Goal: Information Seeking & Learning: Learn about a topic

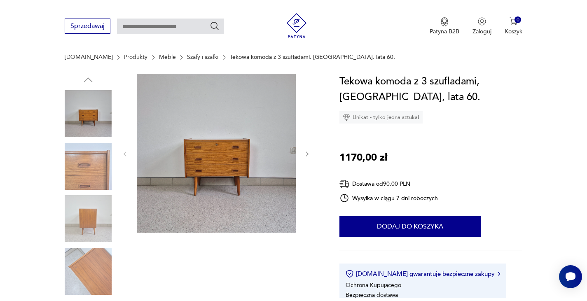
scroll to position [82, 0]
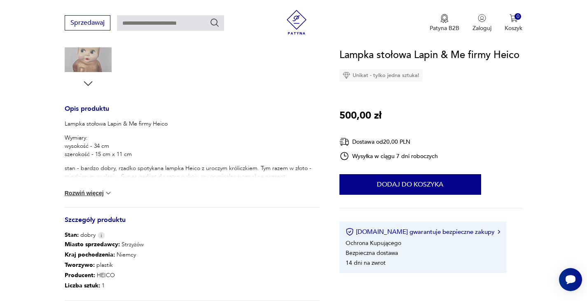
scroll to position [288, 0]
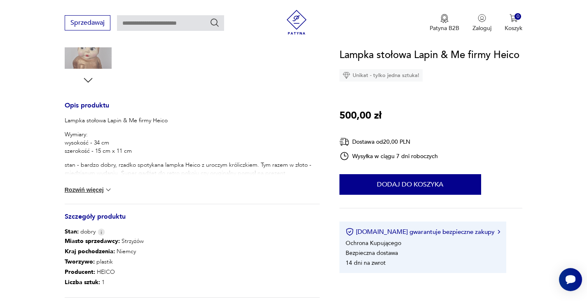
click at [97, 188] on button "Rozwiń więcej" at bounding box center [89, 190] width 48 height 8
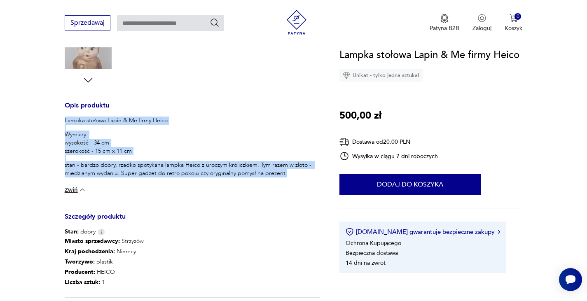
drag, startPoint x: 307, startPoint y: 173, endPoint x: 56, endPoint y: 120, distance: 256.2
click at [56, 120] on section "Opis produktu Lampka stołowa Lapin & Me firmy Heico Wymiary: wysokość - 34 cm s…" at bounding box center [293, 103] width 587 height 510
copy div "Lampka stołowa Lapin & Me firmy Heico Wymiary: wysokość - 34 cm szerokość - 15 …"
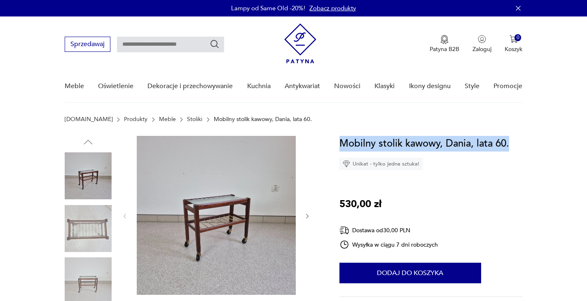
drag, startPoint x: 340, startPoint y: 143, endPoint x: 592, endPoint y: 142, distance: 252.3
copy h1 "Mobilny stolik kawowy, Dania, lata 60."
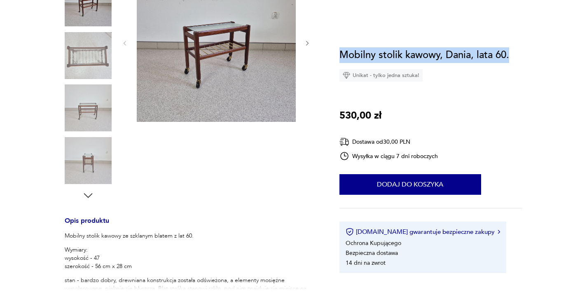
scroll to position [206, 0]
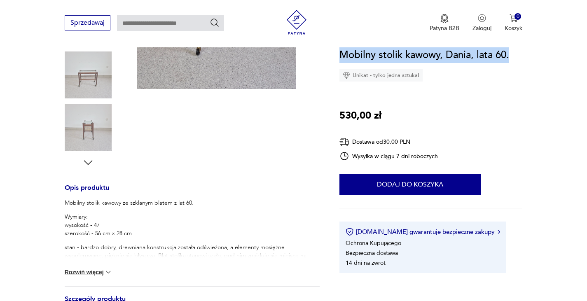
click at [95, 272] on button "Rozwiń więcej" at bounding box center [89, 272] width 48 height 8
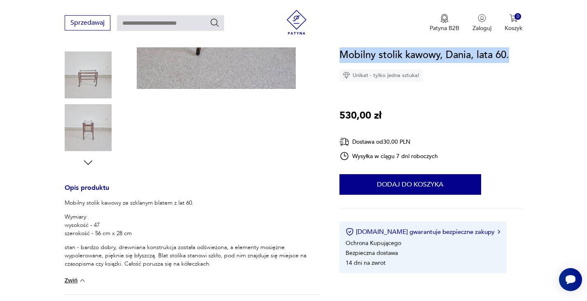
scroll to position [0, 0]
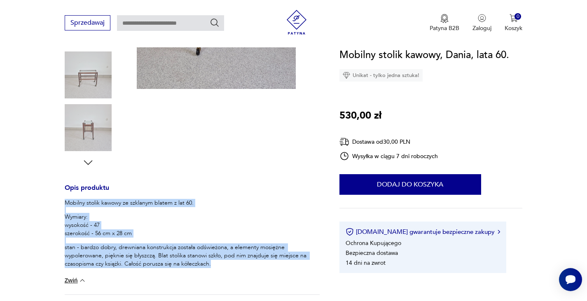
drag, startPoint x: 88, startPoint y: 213, endPoint x: 210, endPoint y: 269, distance: 133.2
click at [210, 269] on section "Opis produktu Mobilny stolik kawowy ze szklanym blatem z lat 60. Wymiary: wysok…" at bounding box center [293, 207] width 587 height 555
copy div "Mobilny stolik kawowy ze szklanym blatem z lat 60. Wymiary: wysokość - 47 szero…"
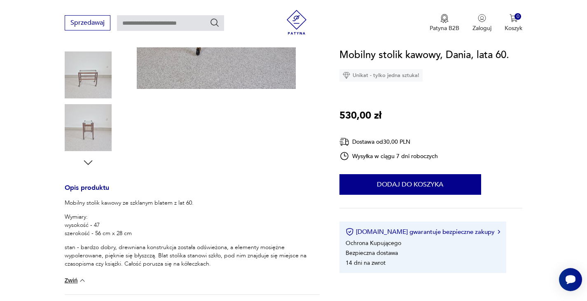
click at [214, 150] on div at bounding box center [215, 49] width 189 height 239
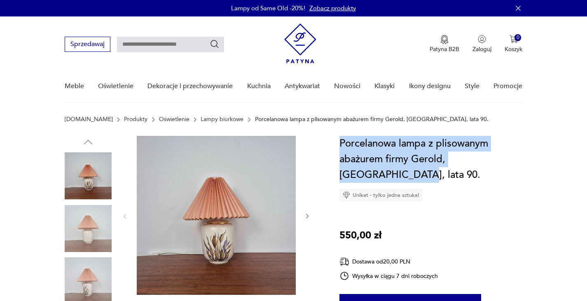
drag, startPoint x: 530, startPoint y: 159, endPoint x: 338, endPoint y: 148, distance: 192.5
copy h1 "Porcelanowa lampa z plisowanym abażurem firmy Gerold, Niemcy, lata 90."
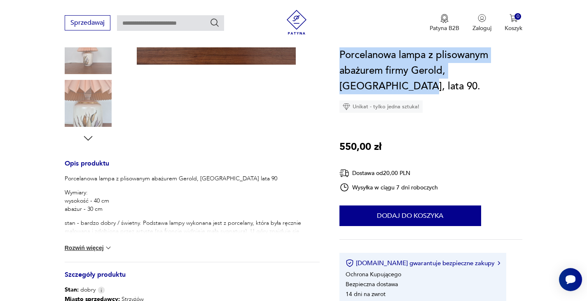
scroll to position [247, 0]
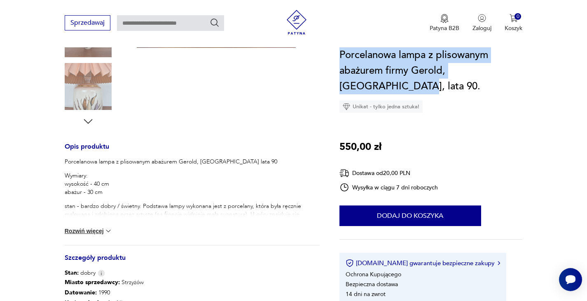
click at [95, 229] on button "Rozwiń więcej" at bounding box center [89, 231] width 48 height 8
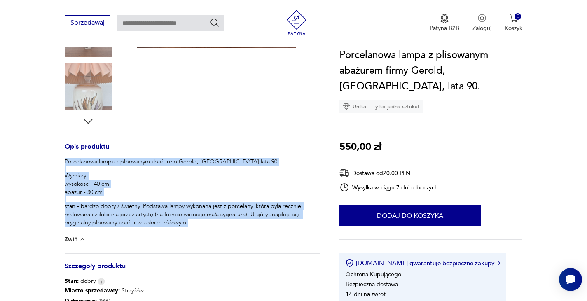
drag, startPoint x: 179, startPoint y: 218, endPoint x: 63, endPoint y: 162, distance: 128.5
click at [63, 162] on section "Opis produktu Porcelanowa lampa z plisowanym abażurem Gerold, Niemcy lata 90 Wy…" at bounding box center [293, 153] width 587 height 528
copy div "Porcelanowa lampa z plisowanym abażurem Gerold, Niemcy lata 90 Wymiary: wysokoś…"
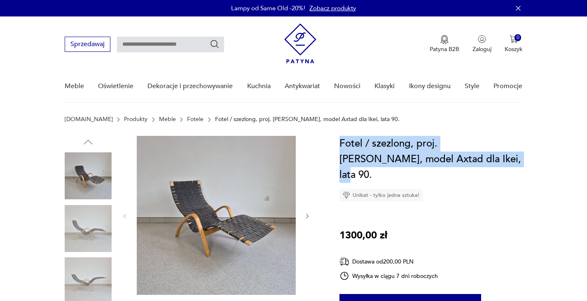
click at [434, 160] on h1 "Fotel / szezlong, proj. [PERSON_NAME], model Axtad dla Ikei, lata 90." at bounding box center [430, 159] width 183 height 47
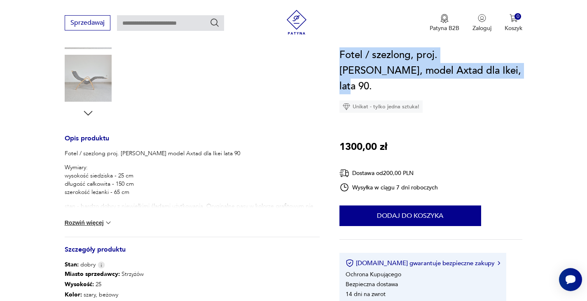
scroll to position [288, 0]
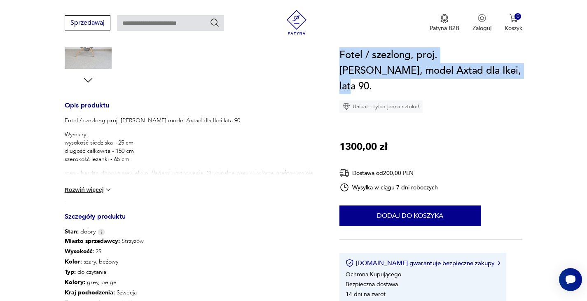
click at [103, 190] on button "Rozwiń więcej" at bounding box center [89, 190] width 48 height 8
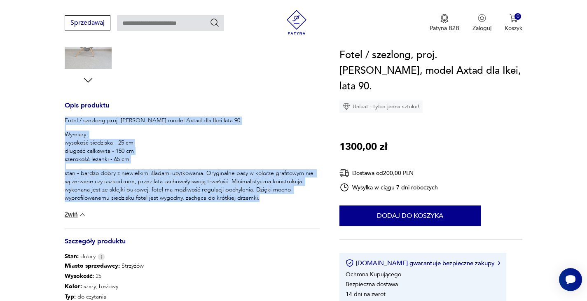
drag, startPoint x: 277, startPoint y: 201, endPoint x: 64, endPoint y: 122, distance: 227.0
click at [64, 122] on section "Opis produktu Fotel / szezlong proj. K. Samson model Axtad dla Ikei lata 90 Wym…" at bounding box center [293, 134] width 587 height 572
copy div "Fotel / szezlong proj. K. Samson model Axtad dla Ikei lata 90 Wymiary: wysokość…"
click at [407, 68] on h1 "Fotel / szezlong, proj. K. Samson, model Axtad dla Ikei, lata 90." at bounding box center [430, 70] width 183 height 47
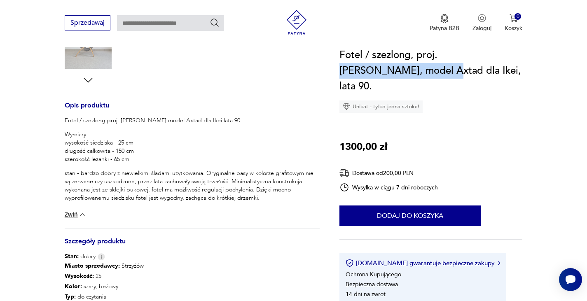
drag, startPoint x: 367, startPoint y: 72, endPoint x: 439, endPoint y: 54, distance: 74.3
click at [439, 54] on h1 "Fotel / szezlong, proj. K. Samson, model Axtad dla Ikei, lata 90." at bounding box center [430, 70] width 183 height 47
copy h1 "K. Samson, model Axtad"
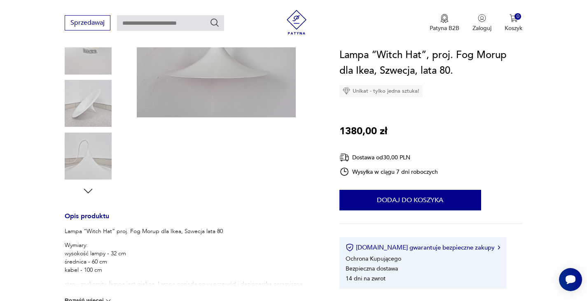
scroll to position [206, 0]
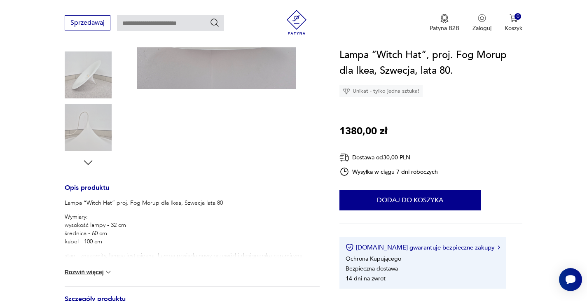
click at [94, 268] on button "Rozwiń więcej" at bounding box center [89, 272] width 48 height 8
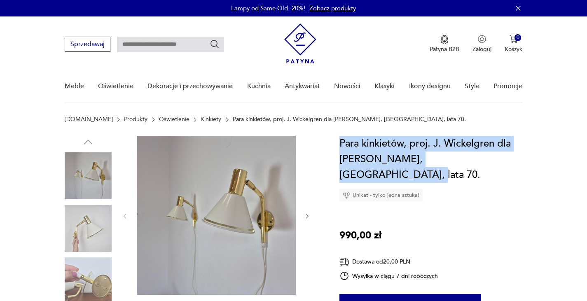
drag, startPoint x: 443, startPoint y: 155, endPoint x: 340, endPoint y: 140, distance: 104.7
click at [340, 140] on h1 "Para kinkietów, proj. J. Wickelgren dla Örsjö Belysning, Szwecja, lata 70." at bounding box center [430, 159] width 183 height 47
copy h1 "Para kinkietów, proj. J. Wickelgren dla Örsjö Belysning, Szwecja, lata 70."
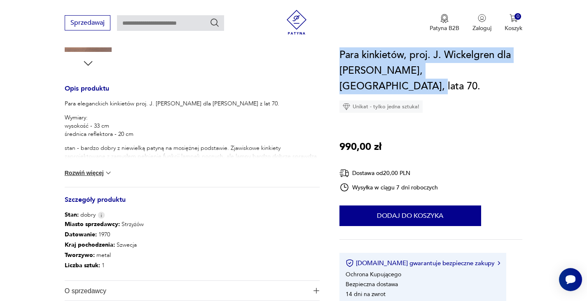
scroll to position [329, 0]
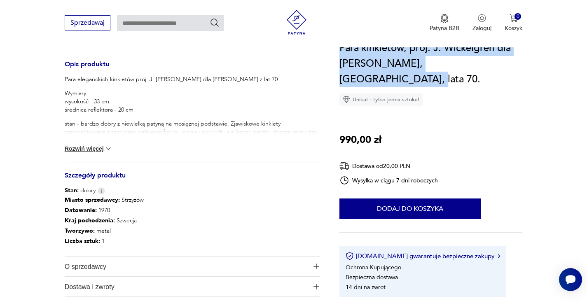
click at [90, 149] on button "Rozwiń więcej" at bounding box center [89, 148] width 48 height 8
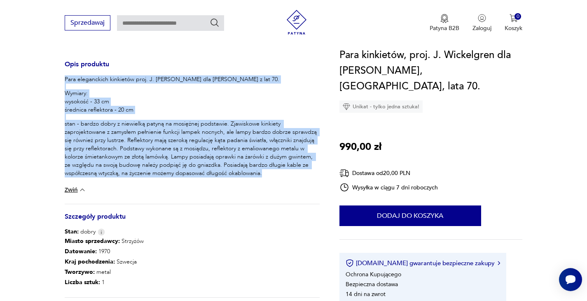
drag, startPoint x: 274, startPoint y: 175, endPoint x: 55, endPoint y: 77, distance: 239.9
click at [55, 77] on section "Opis produktu Para eleganckich kinkietów proj. J. Wickelgren dla Örsjö Belysnin…" at bounding box center [293, 82] width 587 height 551
copy div "Para eleganckich kinkietów proj. J. Wickelgren dla Örsjö Belysning z lat 70. Wy…"
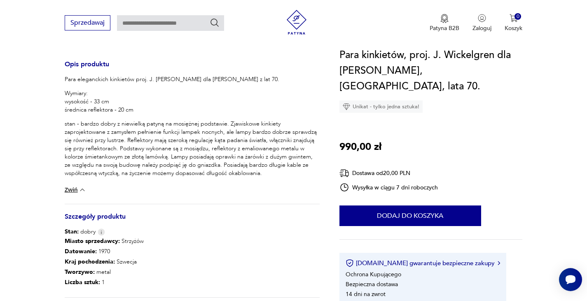
click at [357, 72] on h1 "Para kinkietów, proj. J. Wickelgren dla Örsjö Belysning, Szwecja, lata 70." at bounding box center [430, 70] width 183 height 47
copy h1 "Örsjö"
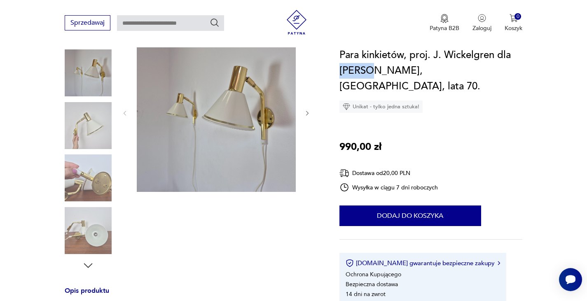
scroll to position [82, 0]
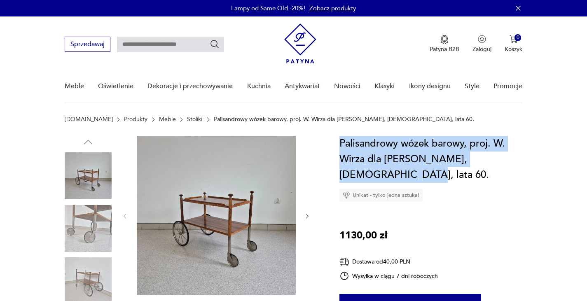
drag, startPoint x: 341, startPoint y: 139, endPoint x: 355, endPoint y: 174, distance: 37.7
click at [355, 174] on h1 "Palisandrowy wózek barowy, proj. W. Wirza dla [PERSON_NAME], [DEMOGRAPHIC_DATA]…" at bounding box center [430, 159] width 183 height 47
copy h1 "Palisandrowy wózek barowy, proj. W. Wirza dla [PERSON_NAME], [DEMOGRAPHIC_DATA]…"
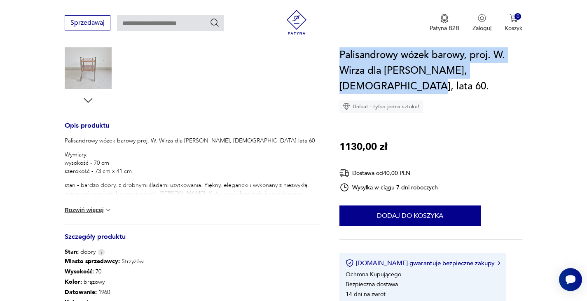
scroll to position [329, 0]
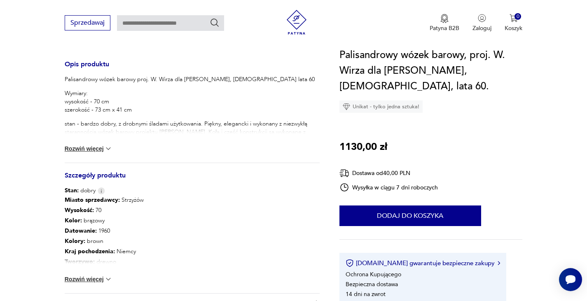
click at [101, 153] on div "Palisandrowy wózek barowy proj. W. Wirza dla Wilhelma Renza, Niemcy lata 60 Wym…" at bounding box center [192, 118] width 255 height 87
click at [99, 147] on button "Rozwiń więcej" at bounding box center [89, 148] width 48 height 8
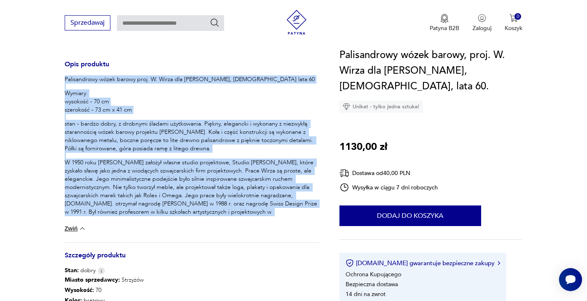
drag, startPoint x: 200, startPoint y: 205, endPoint x: 60, endPoint y: 79, distance: 188.9
click at [60, 79] on section "Opis produktu Palisandrowy wózek barowy proj. W. Wirza dla Wilhelma Renza, Niem…" at bounding box center [293, 120] width 587 height 627
copy div "Palisandrowy wózek barowy proj. W. Wirza dla Wilhelma Renza, Niemcy lata 60 Wym…"
click at [170, 117] on div "Palisandrowy wózek barowy proj. W. Wirza dla Wilhelma Renza, Niemcy lata 60 Wym…" at bounding box center [192, 149] width 255 height 149
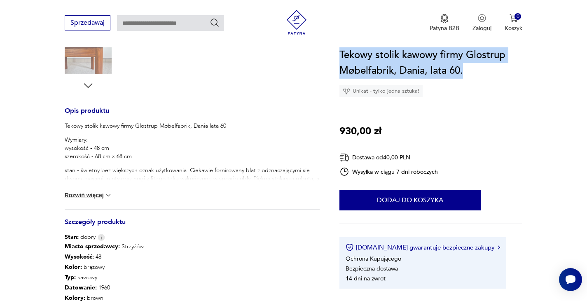
scroll to position [288, 0]
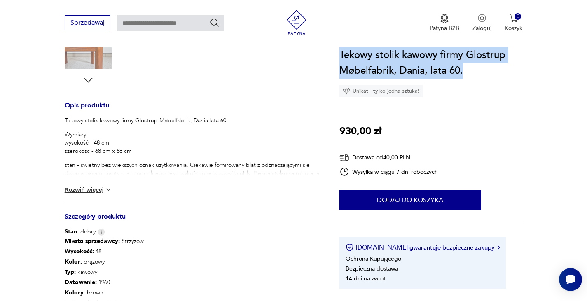
click at [74, 192] on button "Rozwiń więcej" at bounding box center [89, 190] width 48 height 8
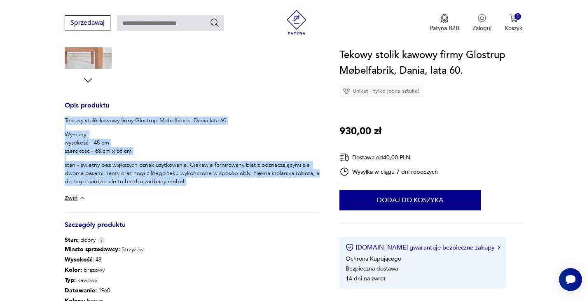
drag, startPoint x: 114, startPoint y: 161, endPoint x: 64, endPoint y: 121, distance: 64.7
click at [64, 121] on section "Opis produktu Tekowy stolik kawowy firmy Glostrup Møbelfabrik, Dania lata 60 Wy…" at bounding box center [293, 125] width 587 height 555
copy div "Tekowy stolik kawowy firmy Glostrup Møbelfabrik, Dania lata 60 Wymiary: wysokoś…"
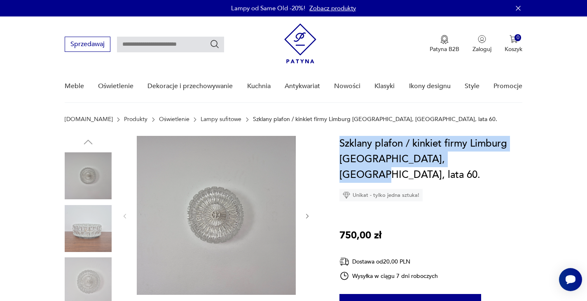
drag, startPoint x: 461, startPoint y: 159, endPoint x: 338, endPoint y: 144, distance: 124.0
copy h1 "Szklany plafon / kinkiet firmy Limburg Glashütte, Niemcy, lata 60."
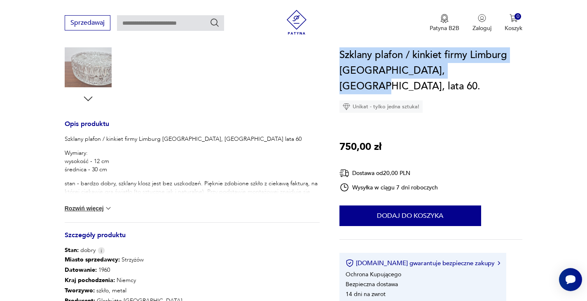
scroll to position [288, 0]
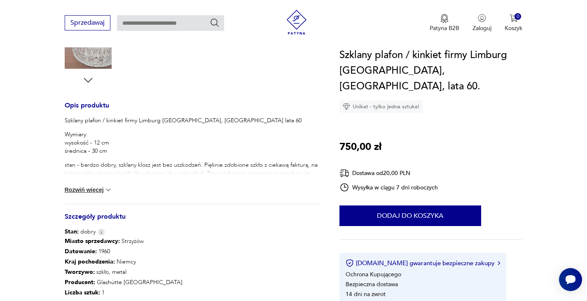
click at [95, 186] on div "Szklany plafon / kinkiet firmy Limburg Glashütte, Niemcy lata 60 Wymiary: wysok…" at bounding box center [192, 159] width 255 height 87
click at [95, 190] on button "Rozwiń więcej" at bounding box center [89, 190] width 48 height 8
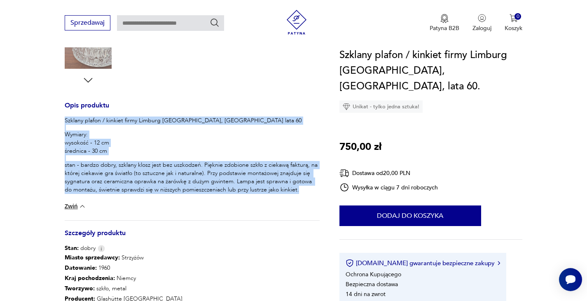
drag, startPoint x: 300, startPoint y: 190, endPoint x: 64, endPoint y: 123, distance: 245.5
click at [64, 123] on section "Opis produktu Szklany plafon / kinkiet firmy Limburg Glashütte, Niemcy lata 60 …" at bounding box center [293, 116] width 587 height 537
copy div "Szklany plafon / kinkiet firmy Limburg Glashütte, Niemcy lata 60 Wymiary: wysok…"
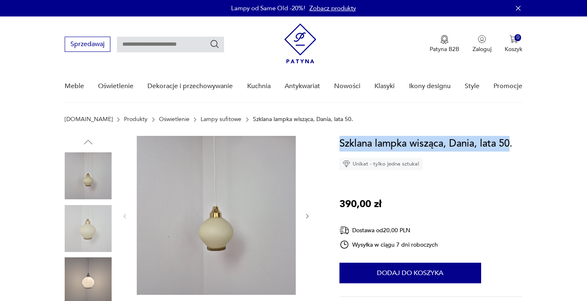
drag, startPoint x: 340, startPoint y: 143, endPoint x: 508, endPoint y: 144, distance: 168.3
click at [508, 144] on h1 "Szklana lampka wisząca, Dania, lata 50." at bounding box center [425, 144] width 173 height 16
copy h1 "Szklana lampka wisząca, Dania, lata 50"
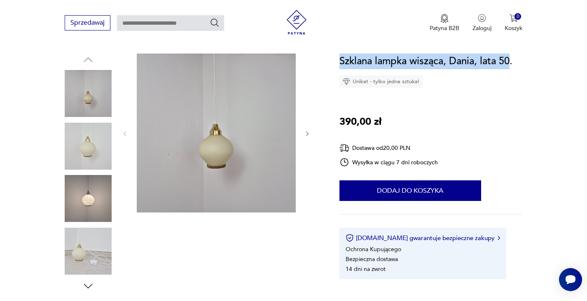
scroll to position [206, 0]
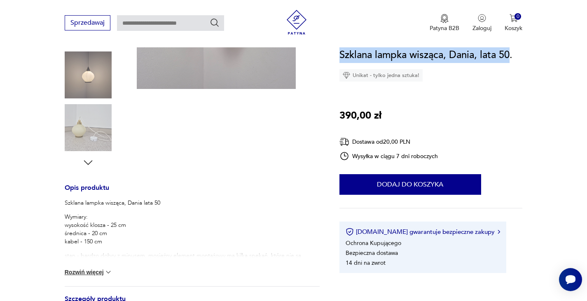
click at [92, 272] on button "Rozwiń więcej" at bounding box center [89, 272] width 48 height 8
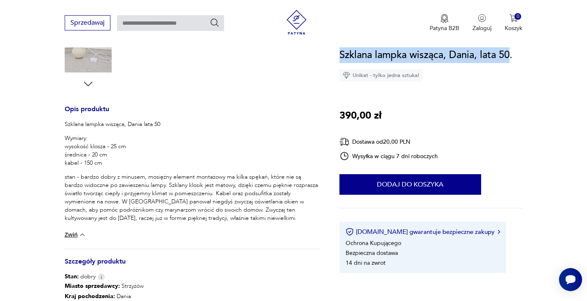
scroll to position [288, 0]
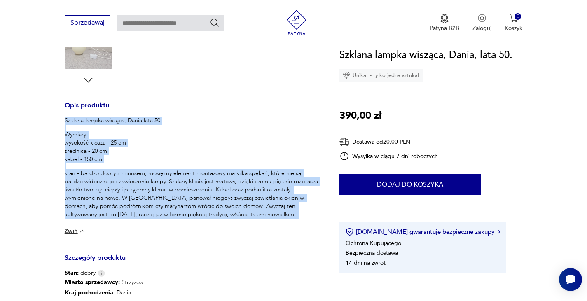
drag, startPoint x: 257, startPoint y: 218, endPoint x: 63, endPoint y: 119, distance: 218.1
click at [63, 119] on section "Opis produktu Szklana lampka wisząca, Dania lata 50 Wymiary: wysokość klosza - …" at bounding box center [293, 118] width 587 height 541
copy div "Szklana lampka wisząca, Dania lata 50 Wymiary: wysokość klosza - 25 cm średnica…"
